Goal: Task Accomplishment & Management: Manage account settings

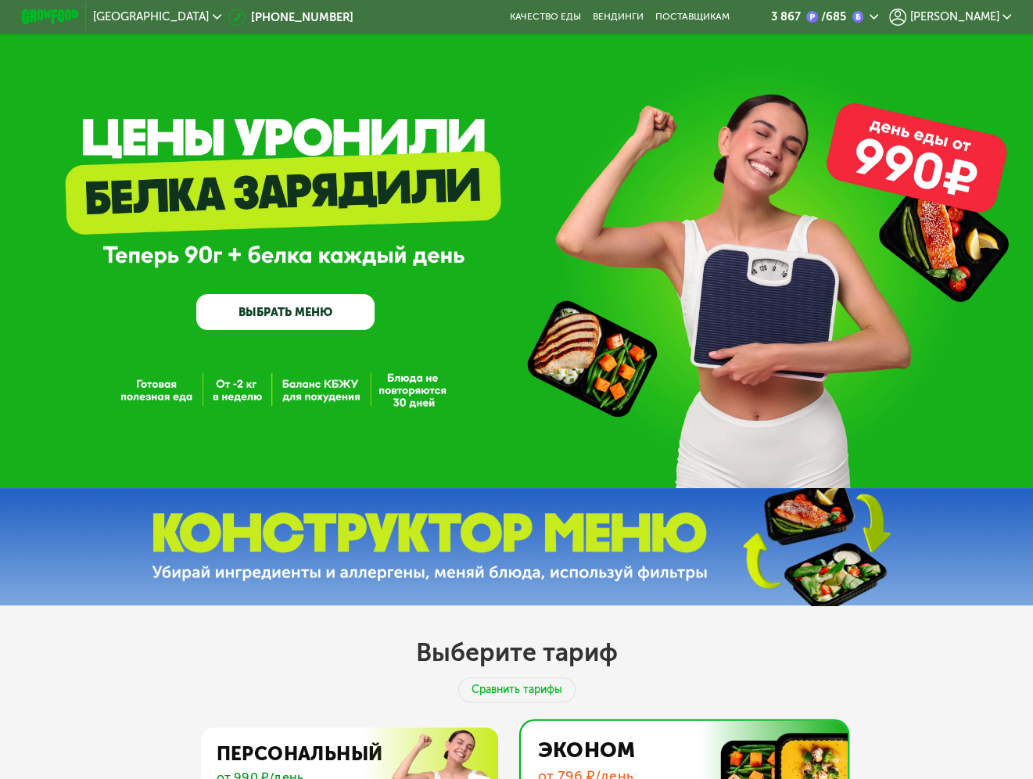
click at [983, 17] on span "[PERSON_NAME]" at bounding box center [954, 17] width 89 height 12
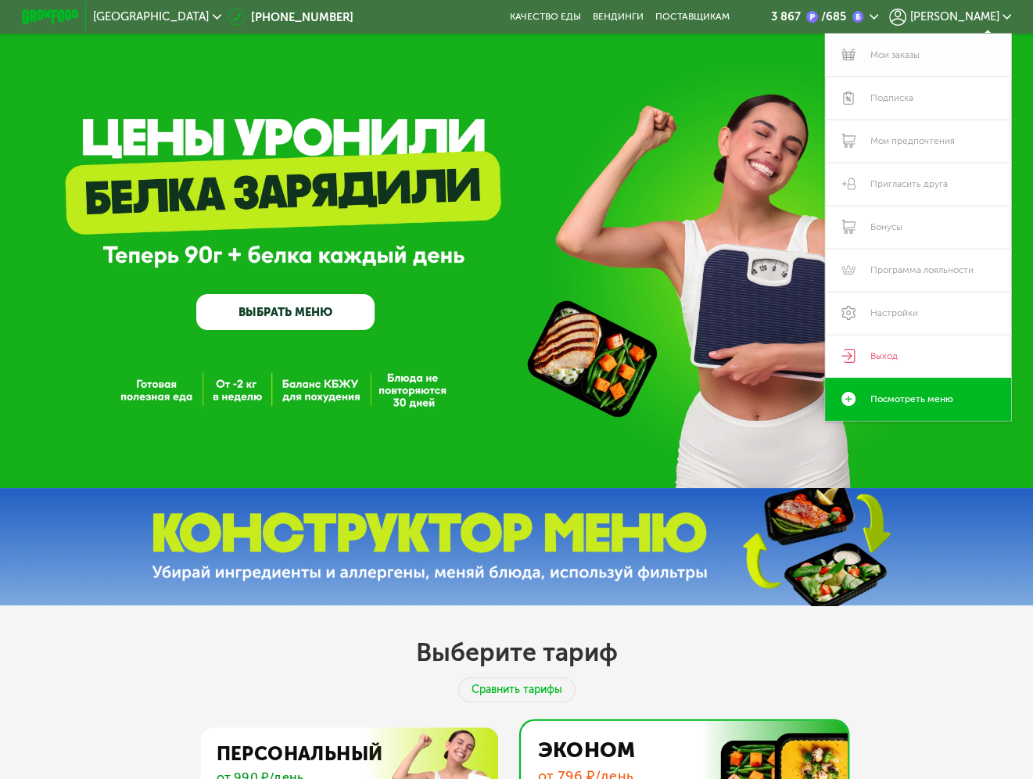
click at [915, 59] on link "Мои заказы" at bounding box center [918, 55] width 187 height 43
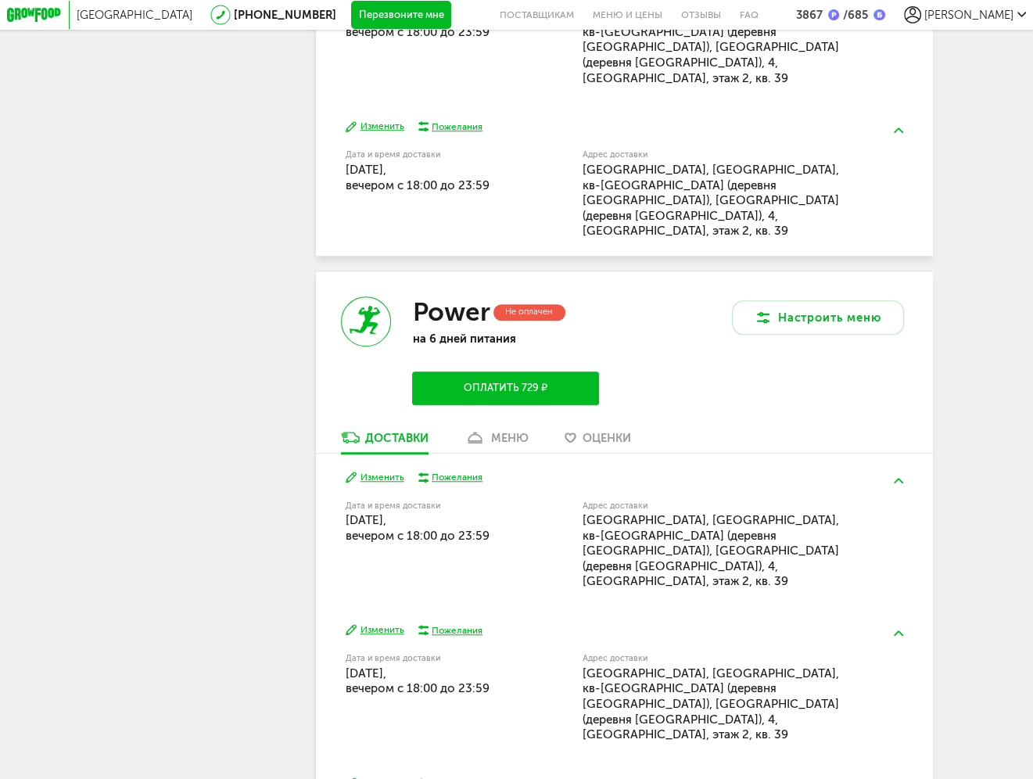
scroll to position [1016, 0]
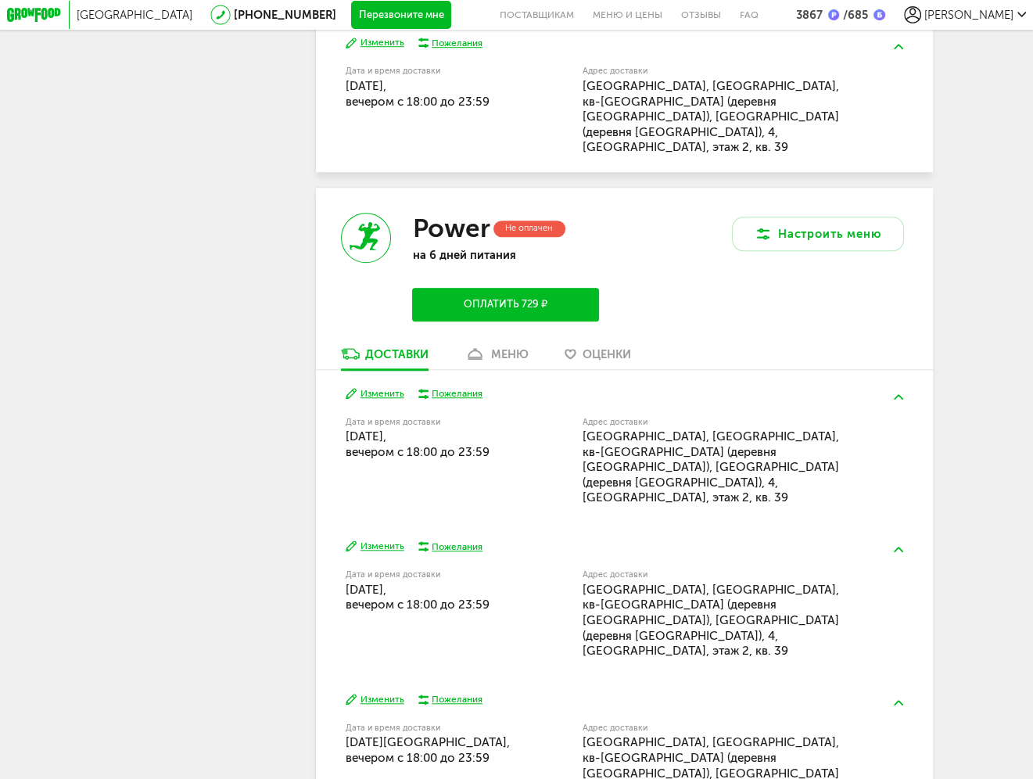
click at [495, 347] on div "меню" at bounding box center [510, 354] width 38 height 14
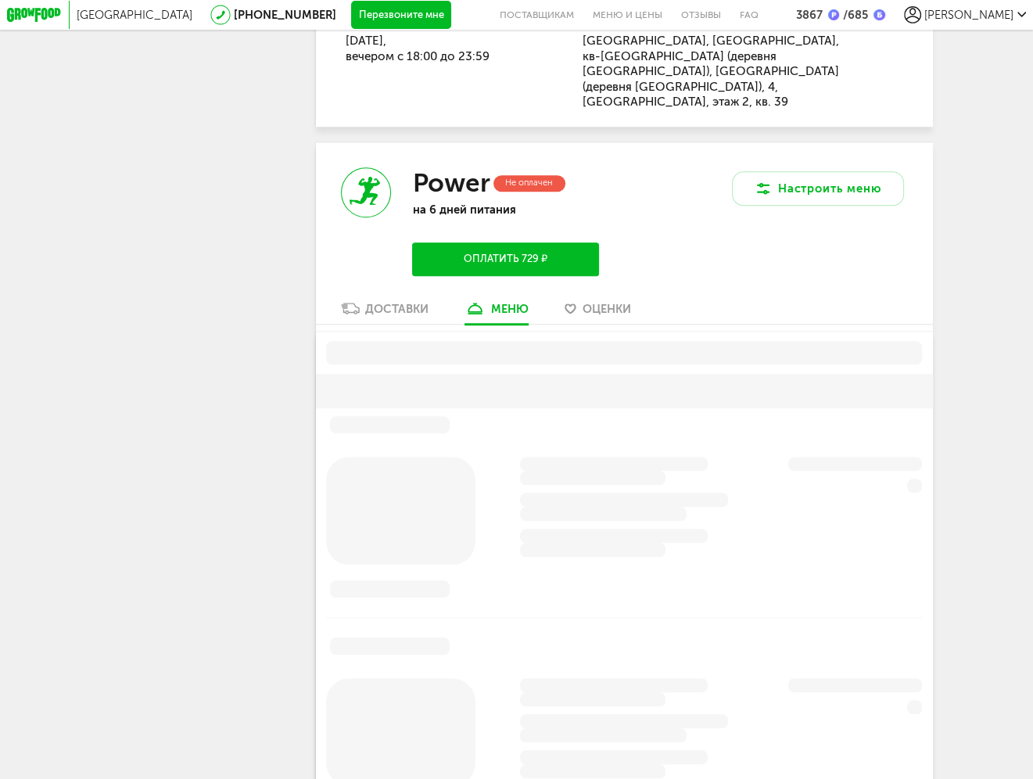
scroll to position [1114, 0]
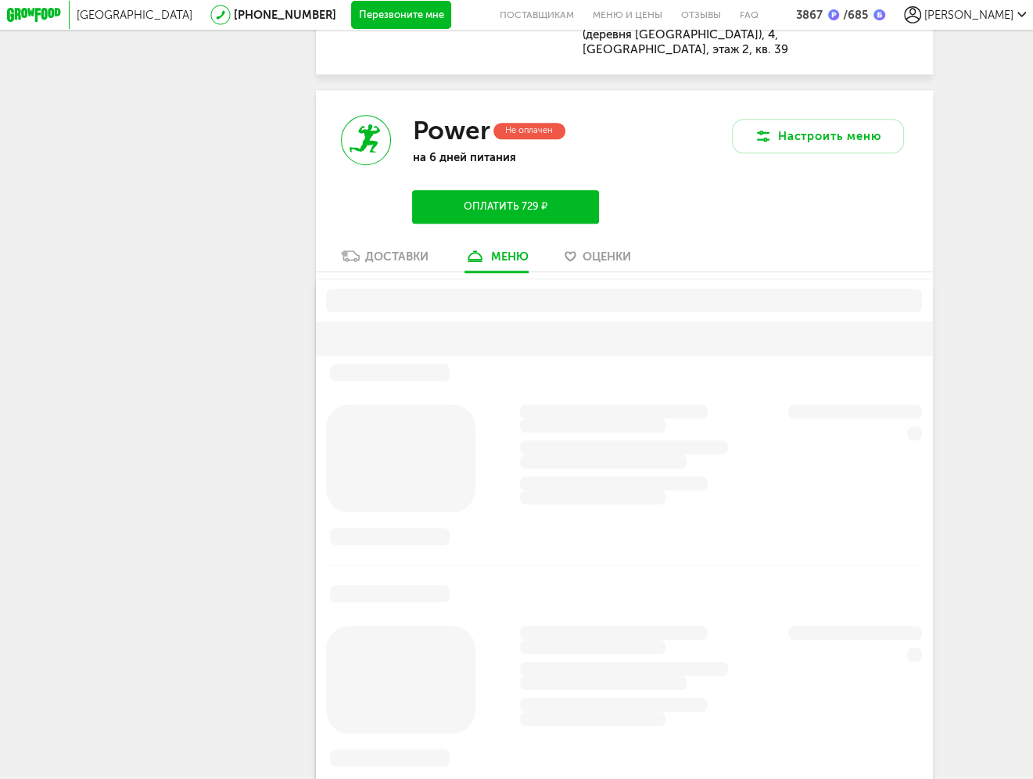
click at [375, 249] on div "Доставки" at bounding box center [396, 256] width 63 height 14
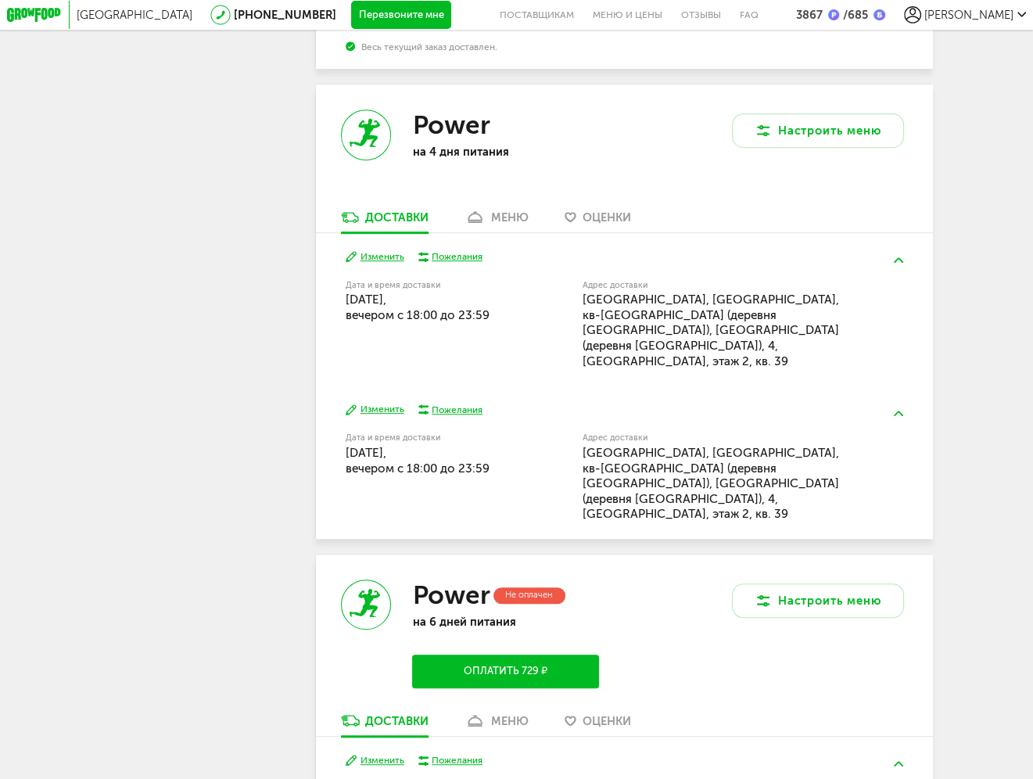
scroll to position [567, 0]
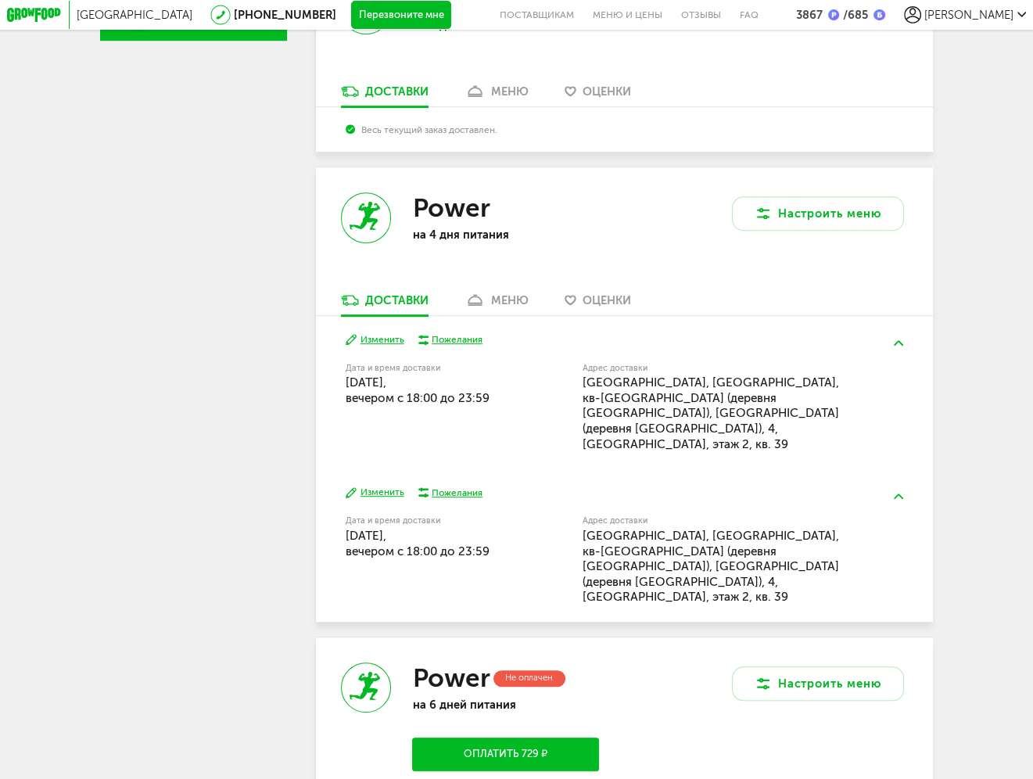
click at [511, 304] on div "меню" at bounding box center [510, 300] width 38 height 14
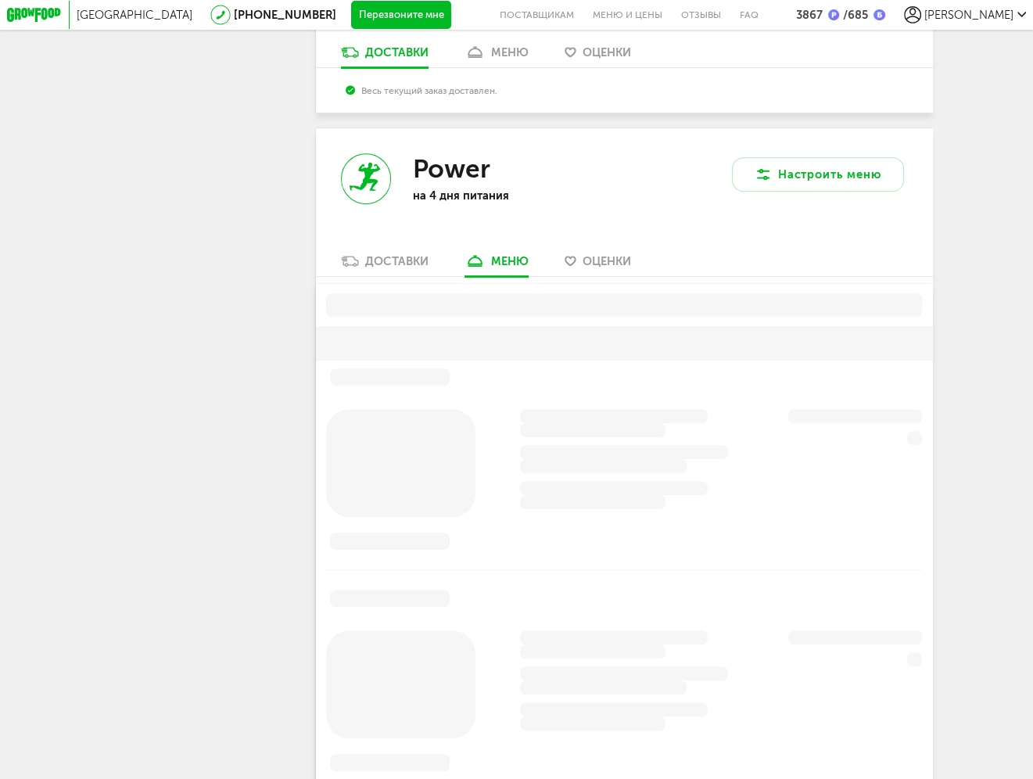
scroll to position [625, 0]
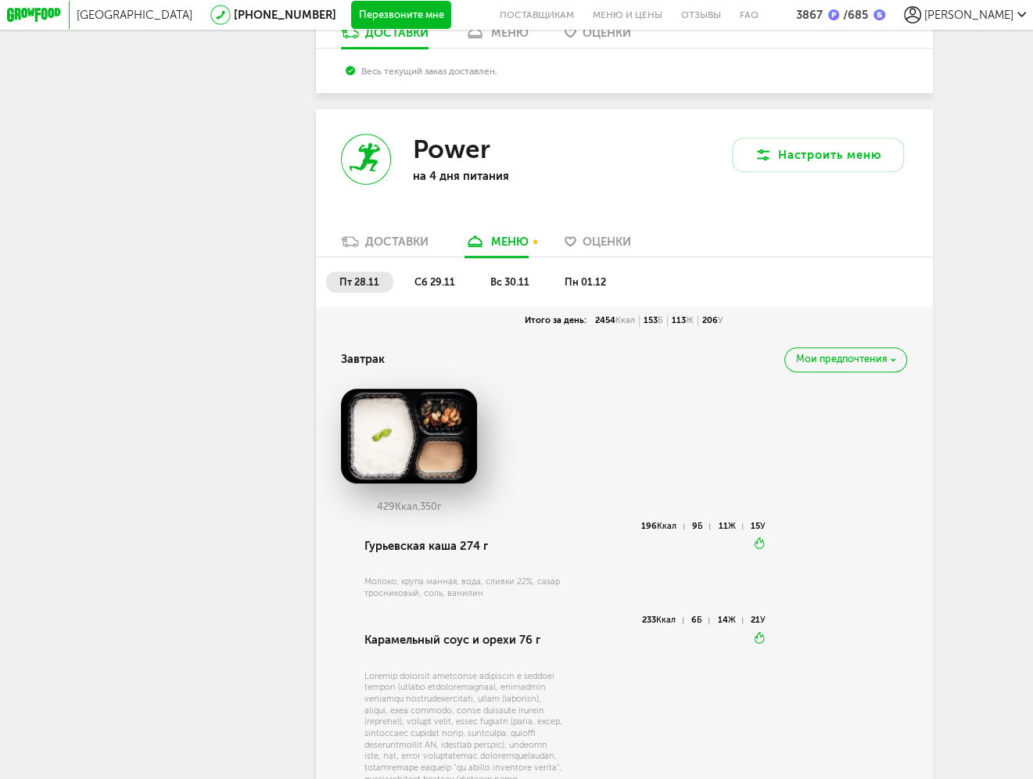
click at [508, 288] on span "вс 30.11" at bounding box center [509, 282] width 39 height 12
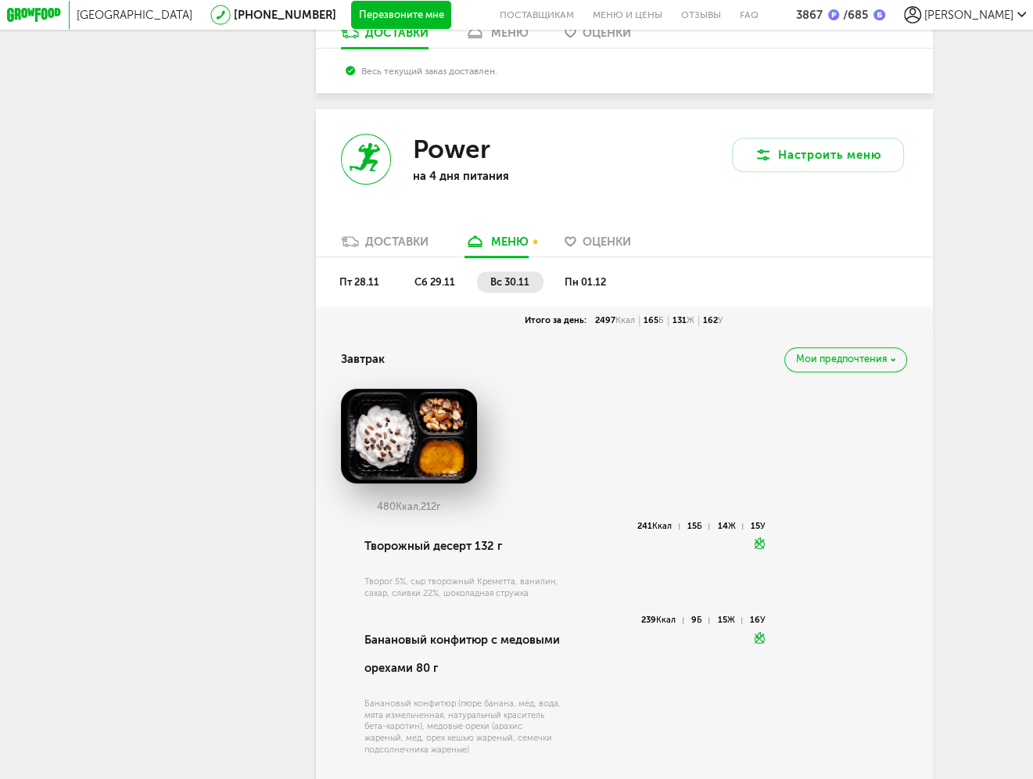
click at [398, 233] on div "Power на 4 дня питания" at bounding box center [470, 171] width 308 height 124
click at [398, 245] on div "Доставки" at bounding box center [396, 242] width 63 height 14
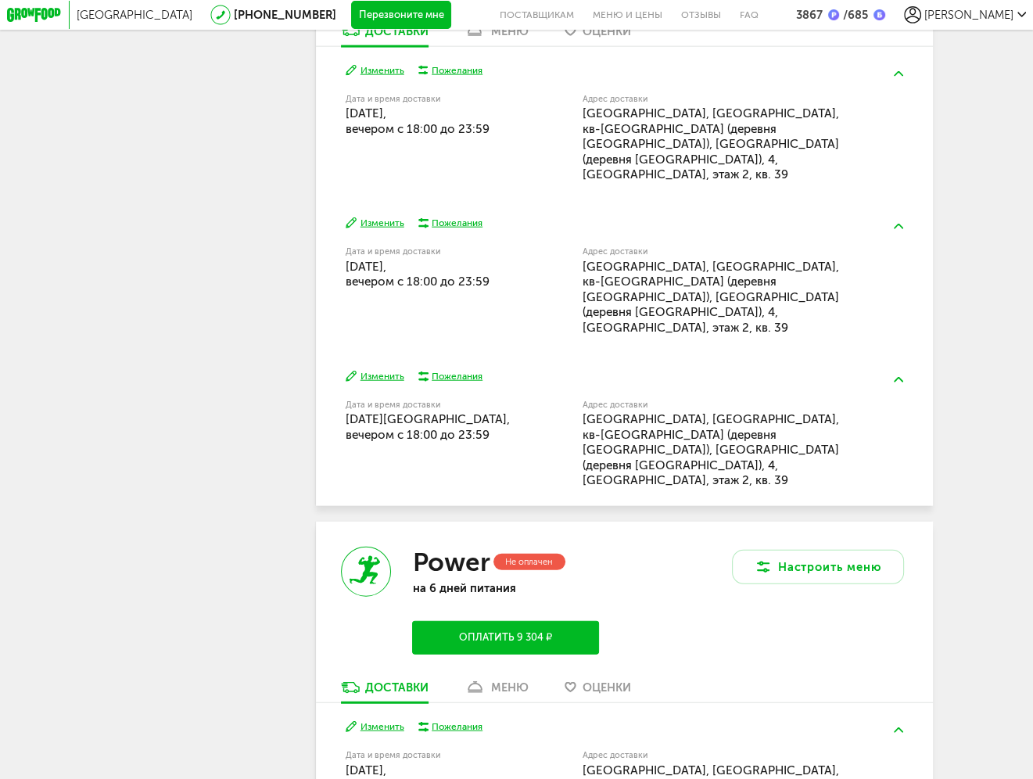
scroll to position [3146, 0]
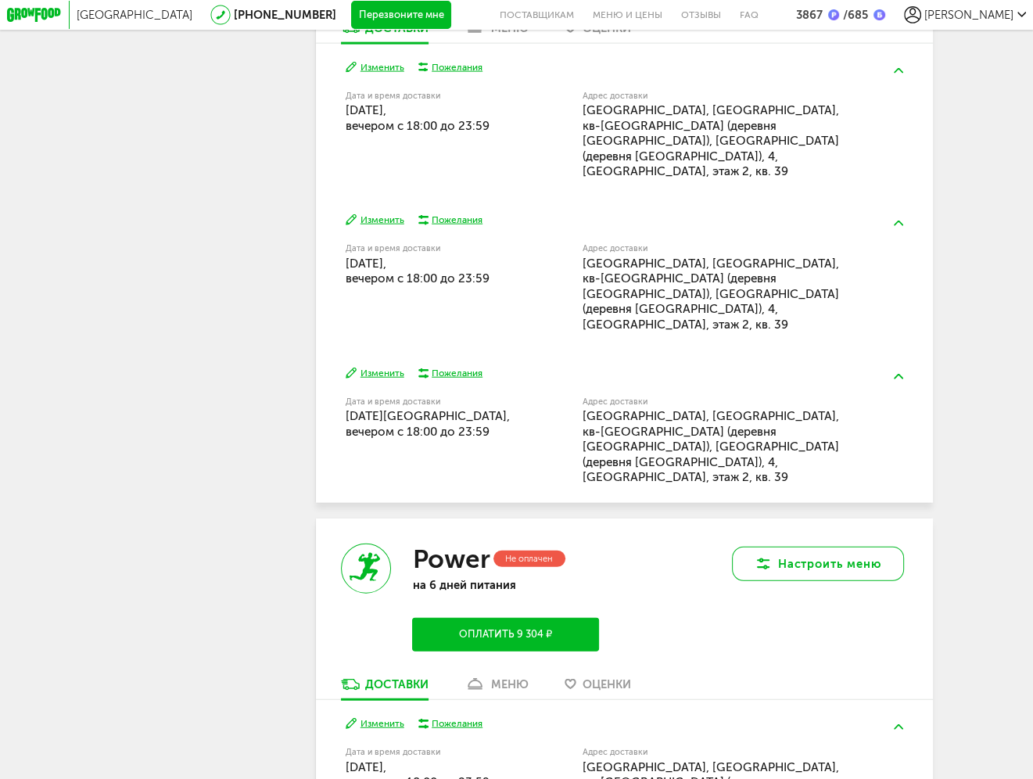
click at [785, 546] on button "Настроить меню" at bounding box center [818, 563] width 172 height 34
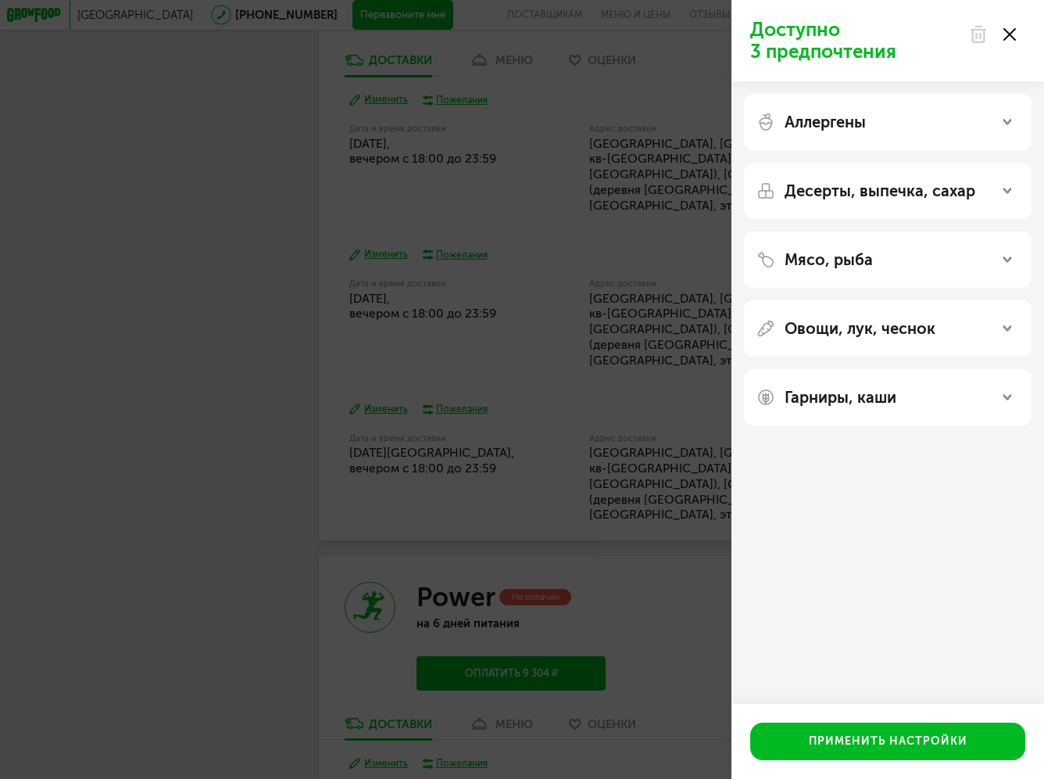
click at [1011, 29] on icon at bounding box center [1010, 34] width 13 height 13
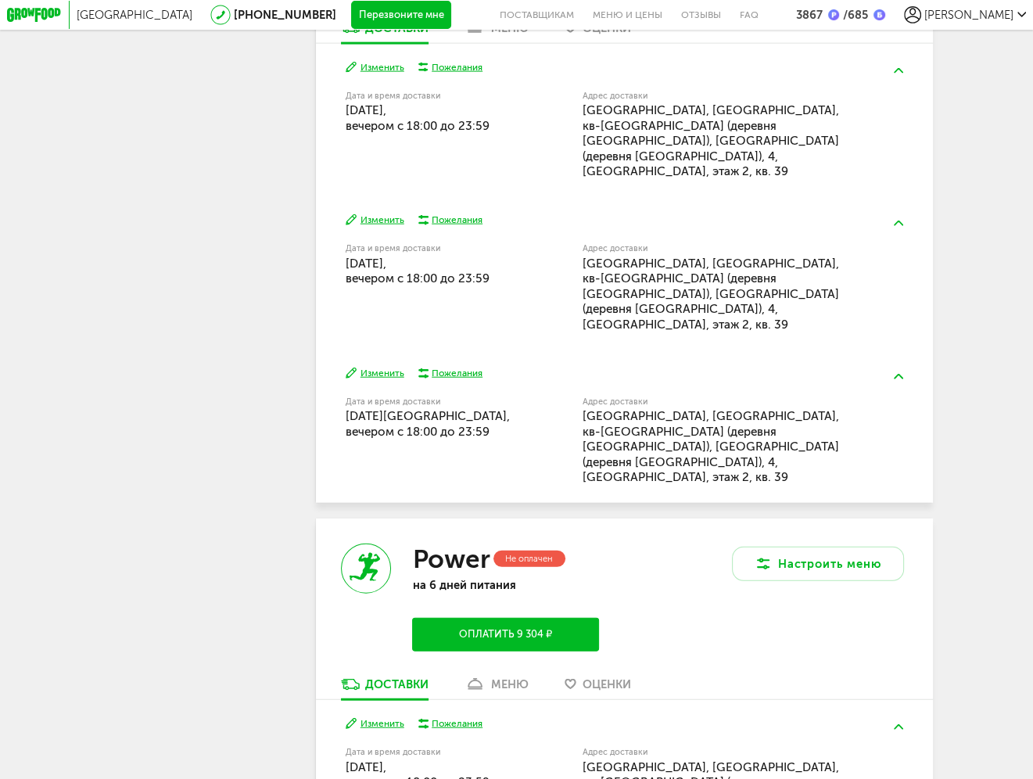
click at [528, 676] on link "меню" at bounding box center [496, 687] width 78 height 23
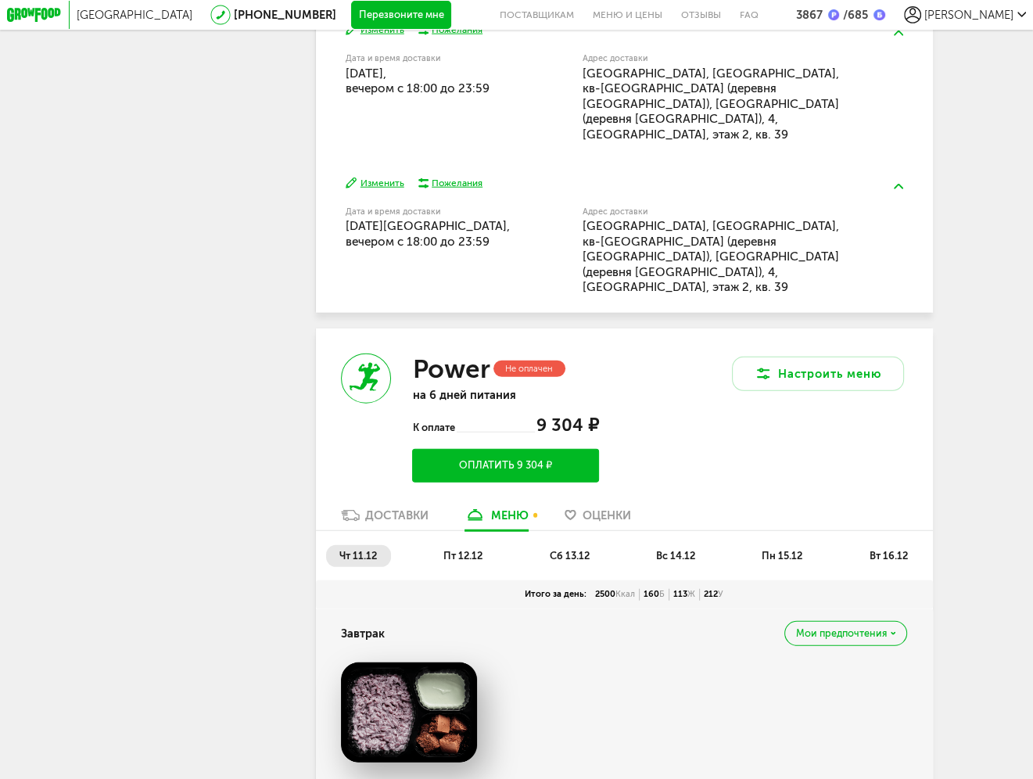
scroll to position [3648, 0]
